Goal: Check status: Check status

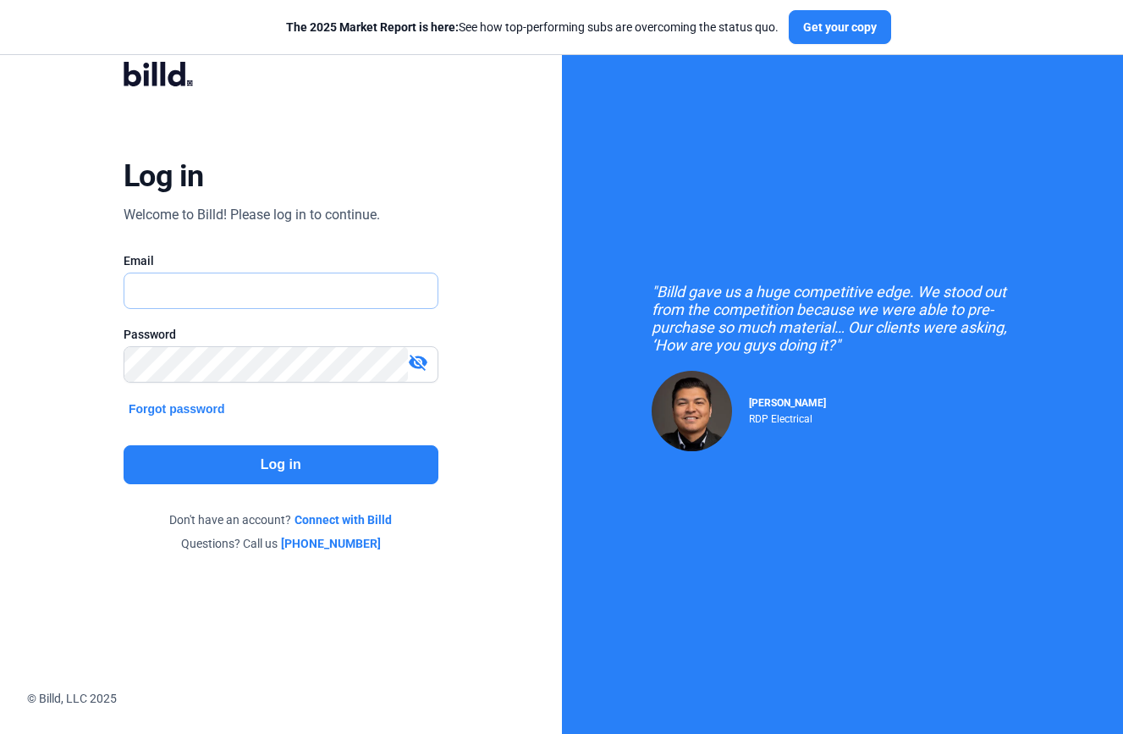
click at [299, 298] on input "text" at bounding box center [280, 290] width 313 height 35
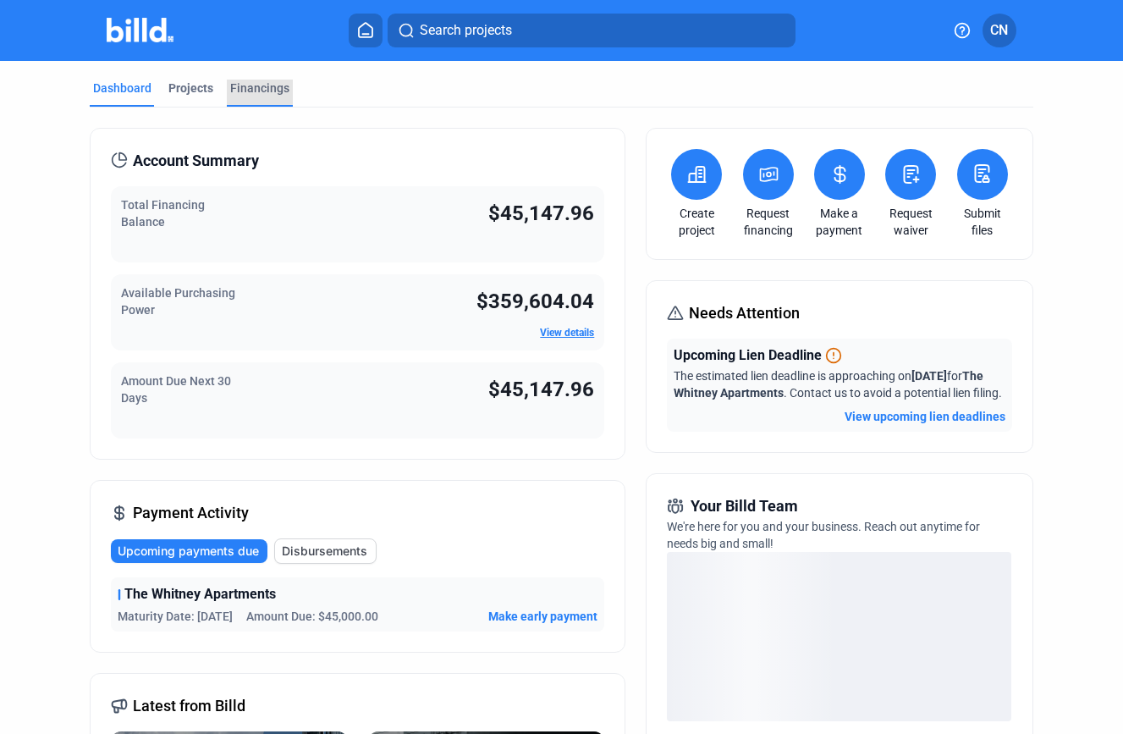
click at [250, 90] on div "Financings" at bounding box center [259, 88] width 59 height 17
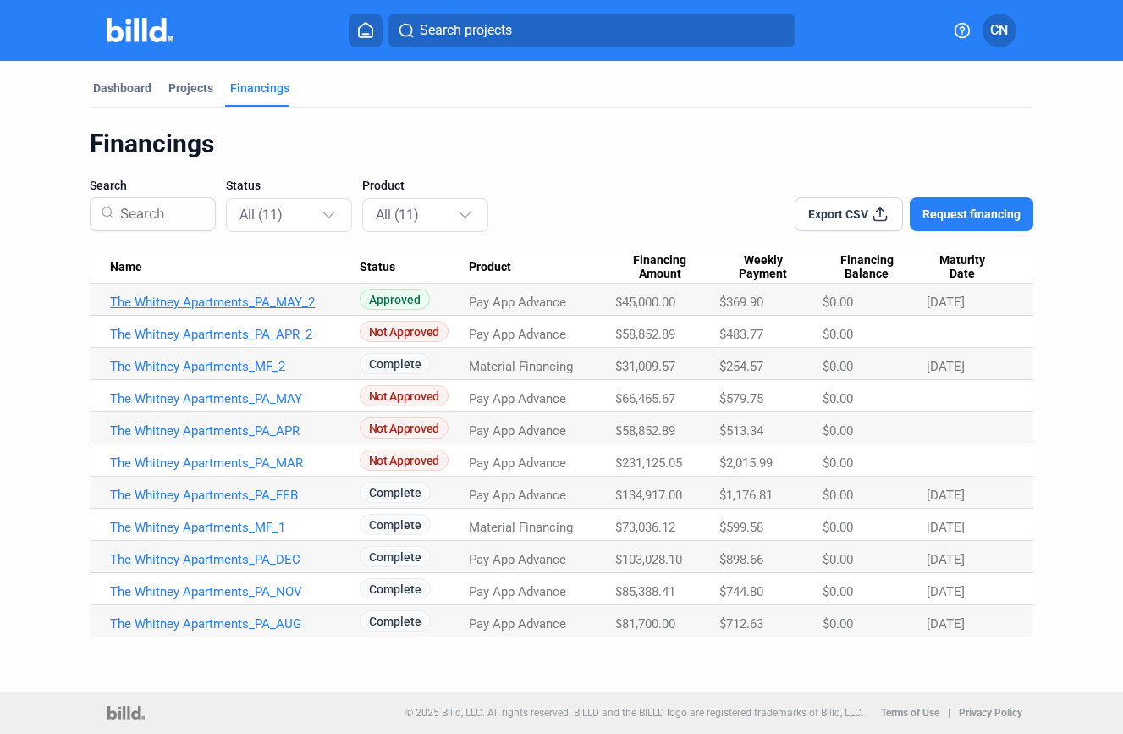
click at [318, 303] on link "The Whitney Apartments_PA_MAY_2" at bounding box center [234, 302] width 249 height 15
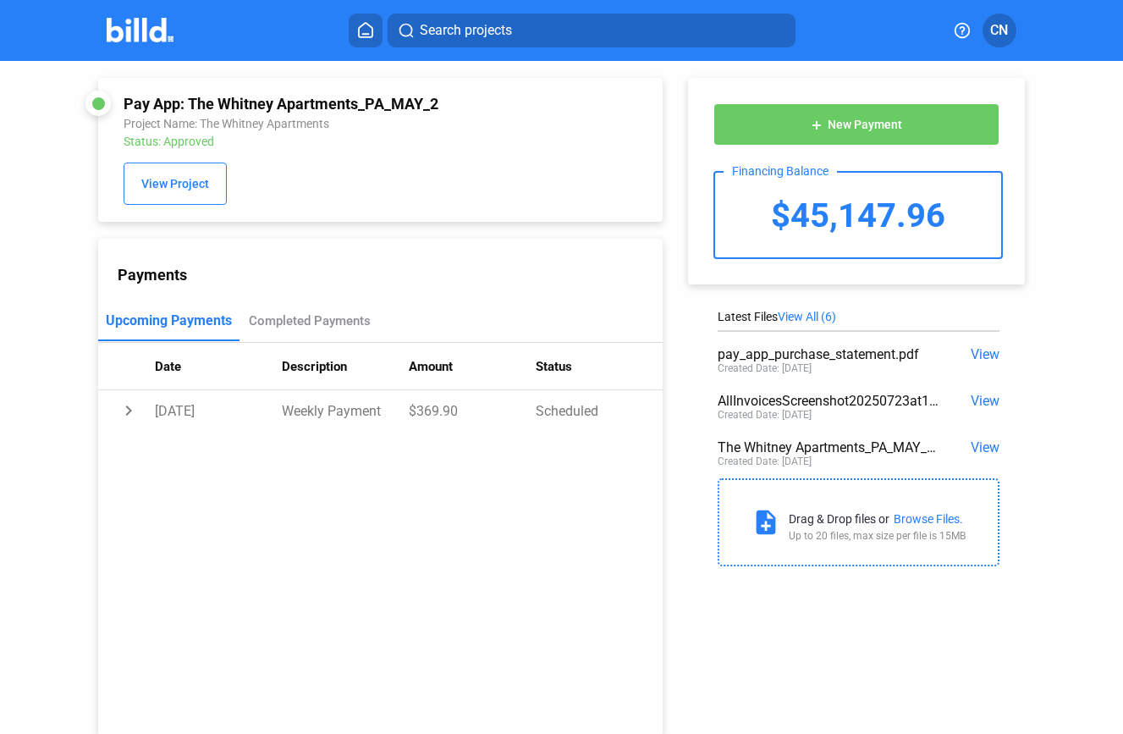
drag, startPoint x: 948, startPoint y: 212, endPoint x: 761, endPoint y: 206, distance: 187.2
click at [761, 206] on div "$45,147.96" at bounding box center [858, 215] width 286 height 85
copy div "$45,147.96"
